Goal: Navigation & Orientation: Find specific page/section

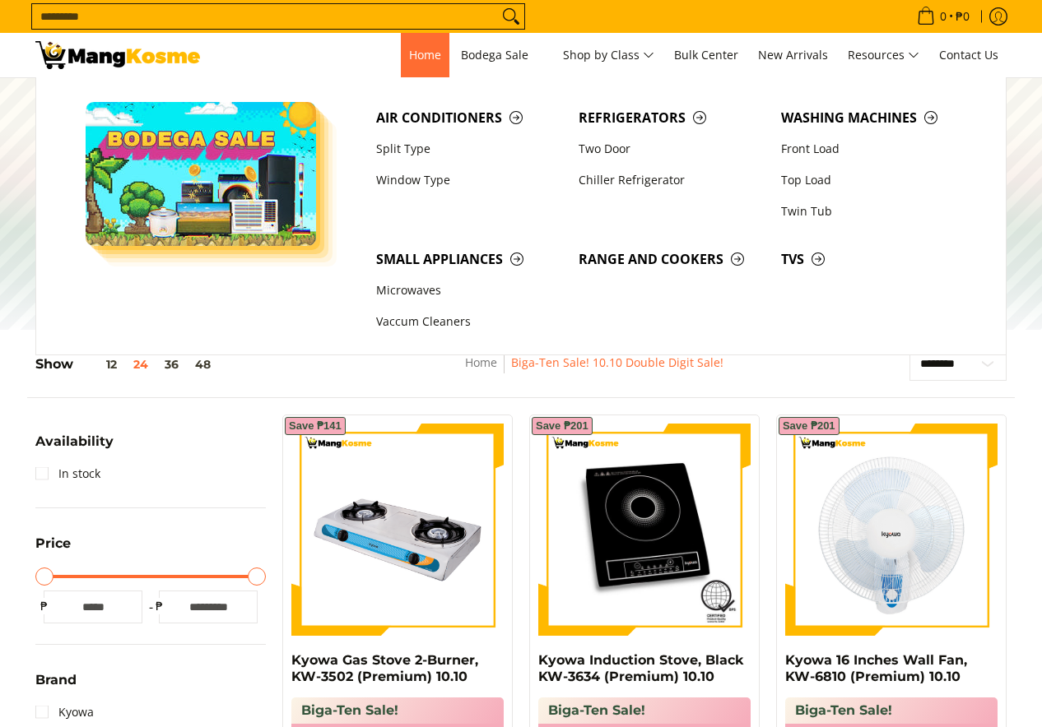
click at [420, 52] on span "Home" at bounding box center [425, 55] width 32 height 16
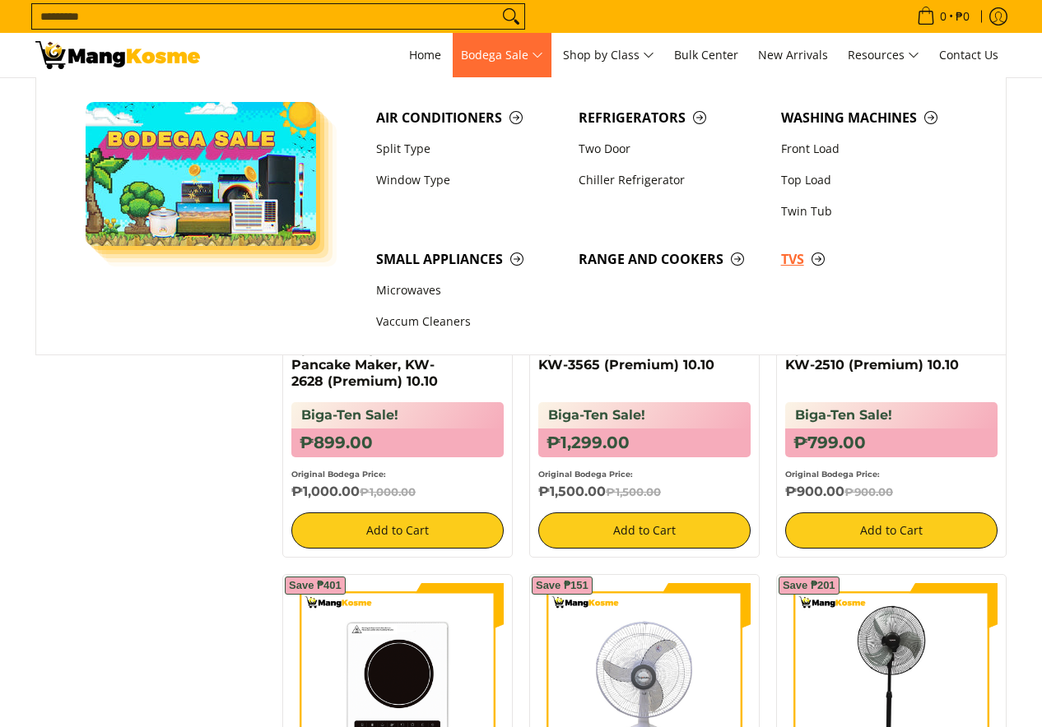
click at [802, 258] on span "TVs" at bounding box center [874, 259] width 186 height 21
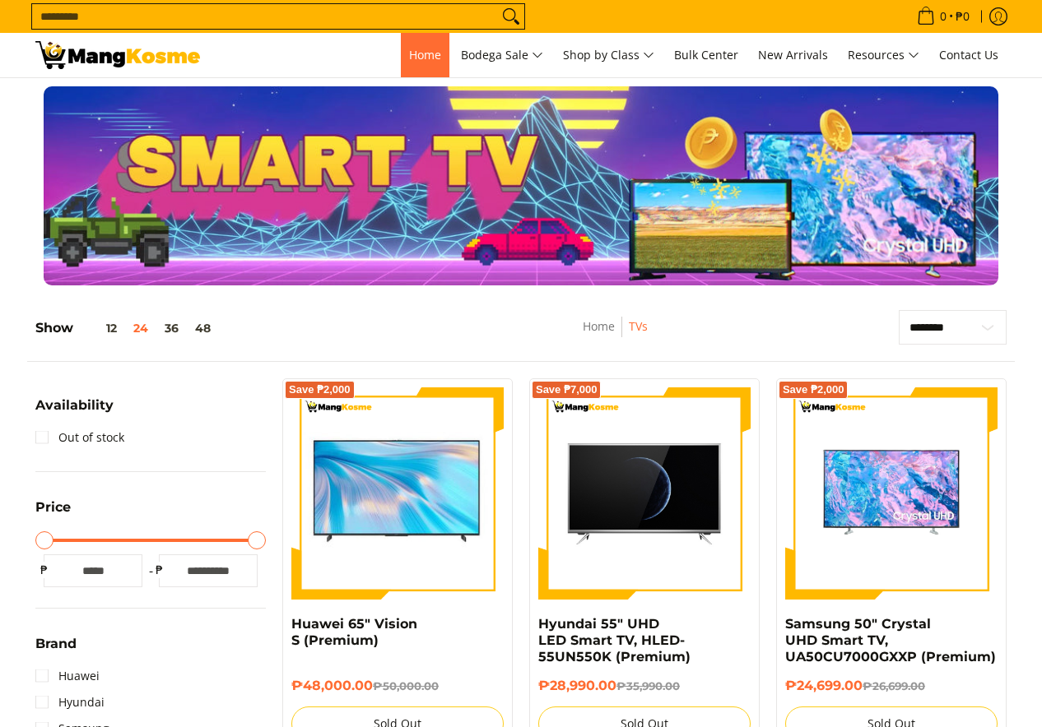
click at [431, 63] on link "Home" at bounding box center [425, 55] width 49 height 44
